Goal: Task Accomplishment & Management: Complete application form

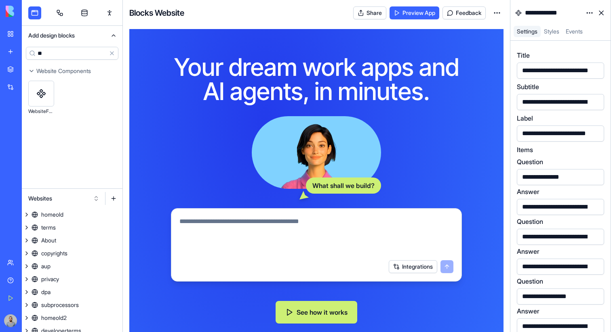
scroll to position [2606, 0]
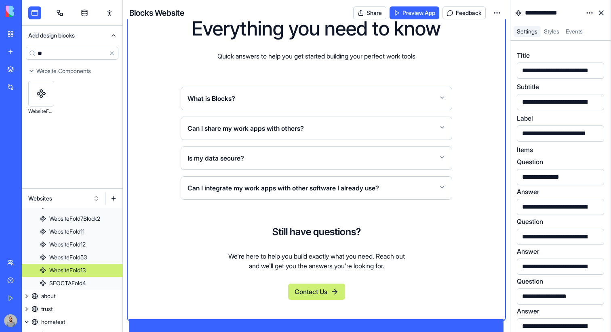
click at [9, 33] on link "My Workspace" at bounding box center [18, 34] width 32 height 16
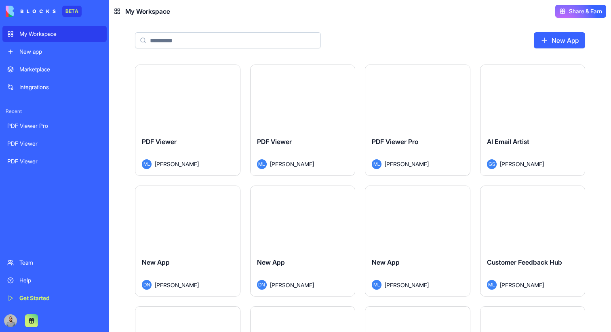
click at [329, 136] on div "PDF Viewer ML Michal Lupu" at bounding box center [302, 152] width 105 height 45
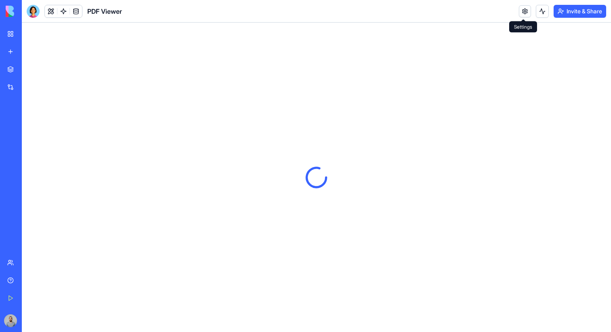
click at [520, 13] on link at bounding box center [525, 11] width 12 height 12
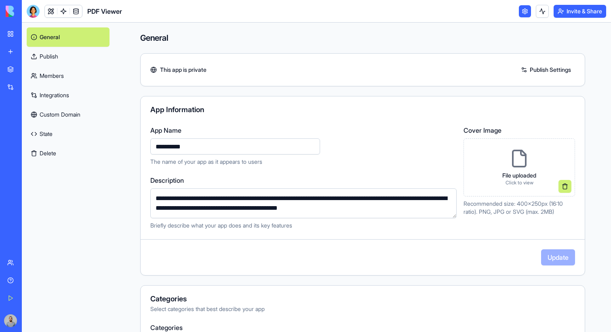
click at [97, 45] on link "General" at bounding box center [68, 36] width 83 height 19
click at [89, 49] on link "Publish" at bounding box center [68, 56] width 83 height 19
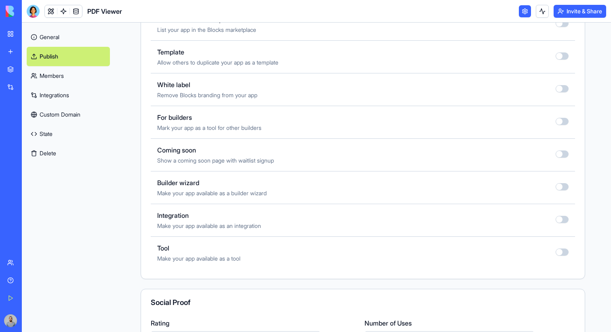
scroll to position [440, 0]
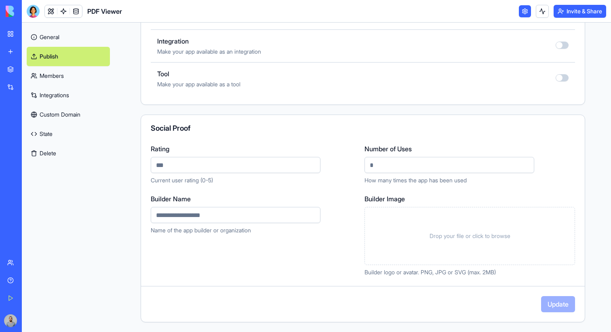
click at [263, 220] on input "Builder Name" at bounding box center [236, 215] width 170 height 16
click at [263, 219] on input "Builder Name" at bounding box center [236, 215] width 170 height 16
type input "****"
click at [554, 302] on button "Update" at bounding box center [558, 305] width 34 height 16
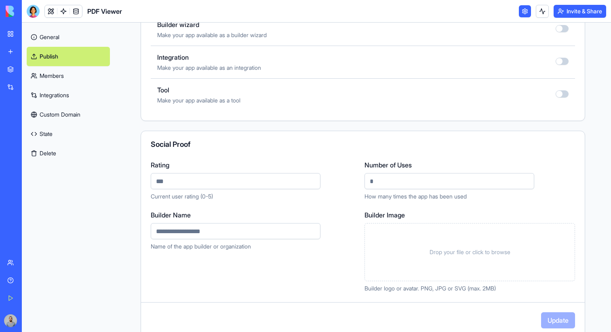
scroll to position [440, 0]
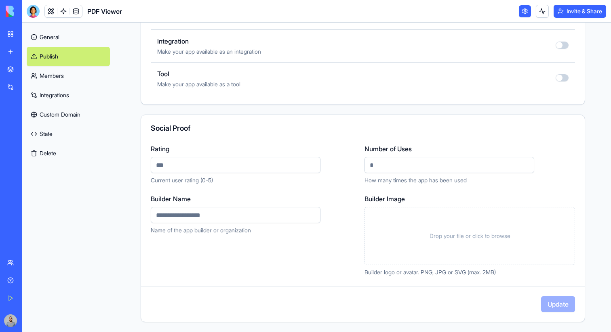
click at [268, 210] on input "Builder Name" at bounding box center [236, 215] width 170 height 16
type input "*********"
click at [492, 251] on div "Drop your file or click to browse" at bounding box center [469, 236] width 210 height 58
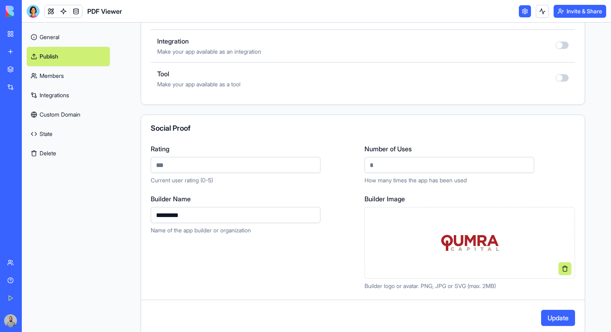
click at [562, 320] on button "Update" at bounding box center [558, 318] width 34 height 16
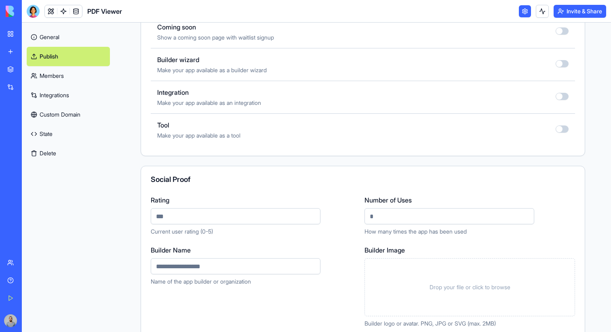
scroll to position [440, 0]
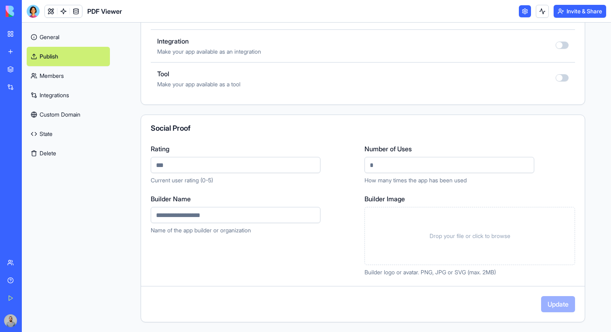
click at [284, 171] on input "Rating" at bounding box center [236, 165] width 170 height 16
type input "*"
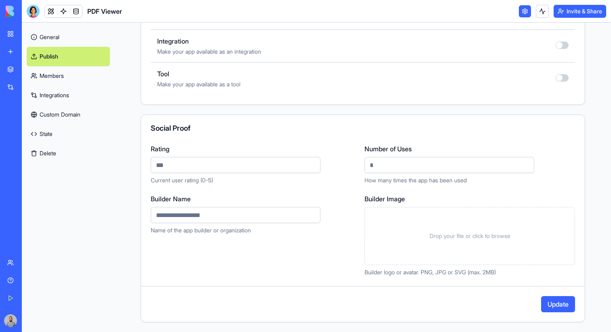
type input "***"
click at [237, 223] on input "Builder Name" at bounding box center [236, 215] width 170 height 16
type input "*****"
click at [402, 244] on div "Drop your file or click to browse" at bounding box center [469, 236] width 210 height 58
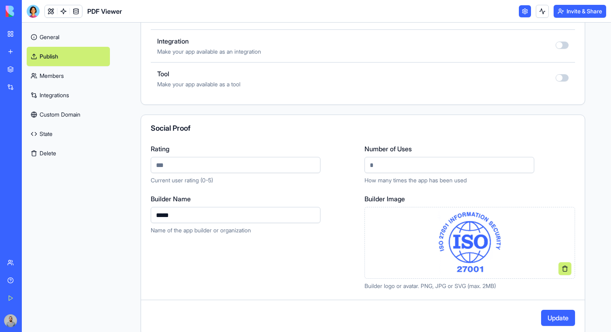
click at [560, 317] on button "Update" at bounding box center [558, 318] width 34 height 16
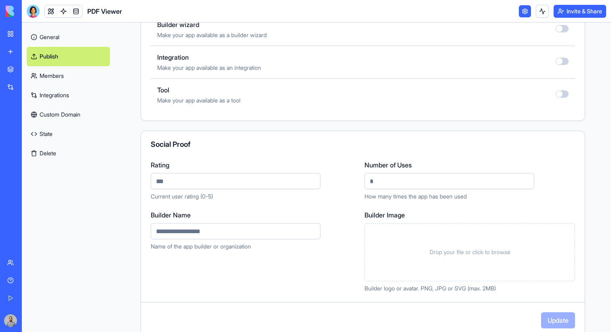
scroll to position [440, 0]
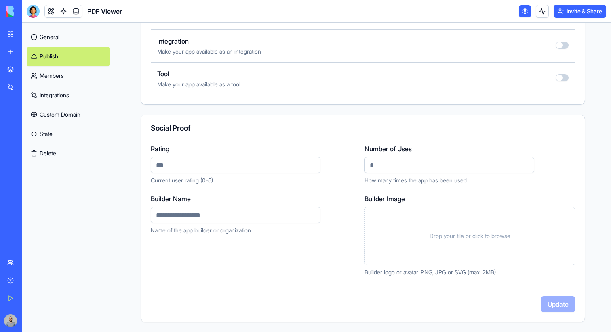
click at [292, 216] on input "Builder Name" at bounding box center [236, 215] width 170 height 16
click at [314, 227] on p "Name of the app builder or organization" at bounding box center [256, 231] width 210 height 8
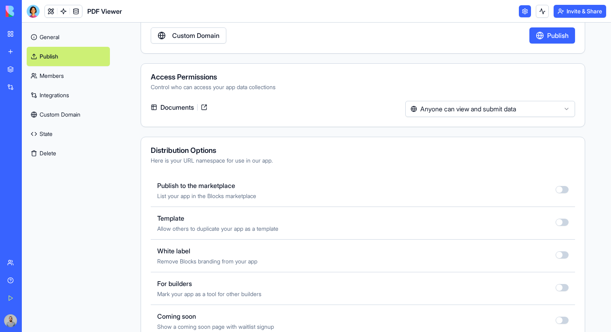
scroll to position [39, 0]
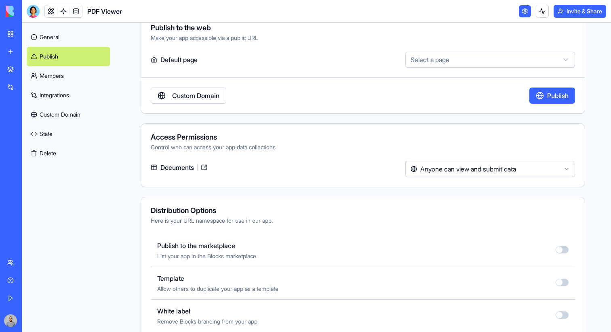
click at [560, 93] on button "Publish" at bounding box center [552, 96] width 46 height 16
click at [561, 252] on button "button" at bounding box center [562, 249] width 13 height 7
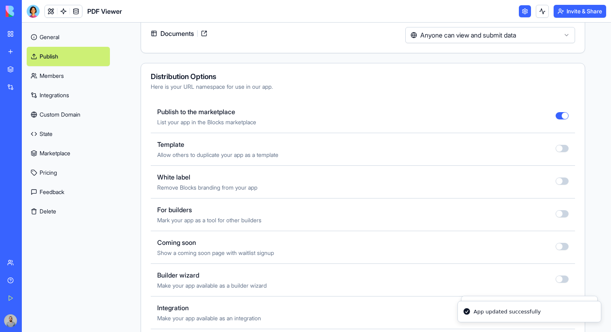
type button "on"
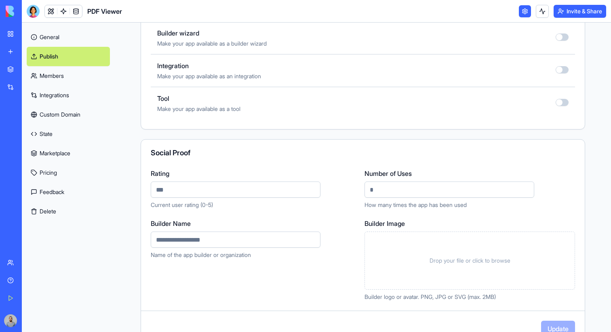
scroll to position [440, 0]
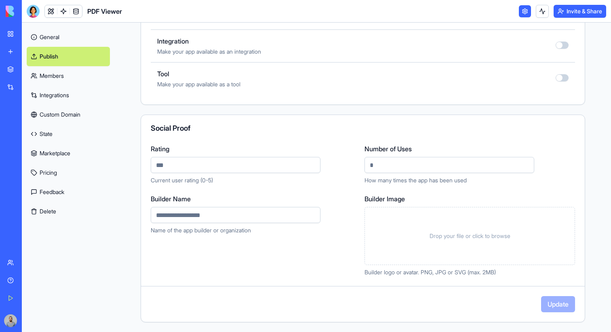
click at [293, 221] on input "Builder Name" at bounding box center [236, 215] width 170 height 16
type input "********"
click at [560, 305] on button "Update" at bounding box center [558, 305] width 34 height 16
